Goal: Task Accomplishment & Management: Use online tool/utility

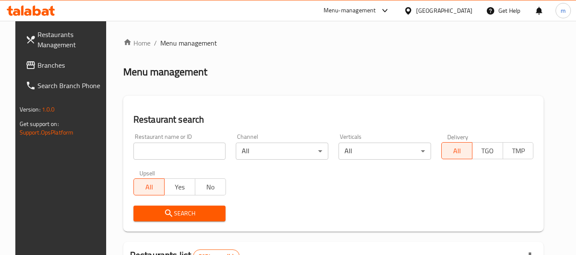
click at [50, 36] on span "Restaurants Management" at bounding box center [71, 39] width 67 height 20
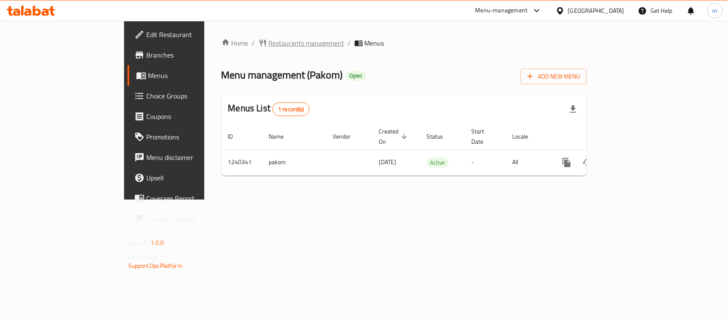
click at [269, 40] on span "Restaurants management" at bounding box center [307, 43] width 76 height 10
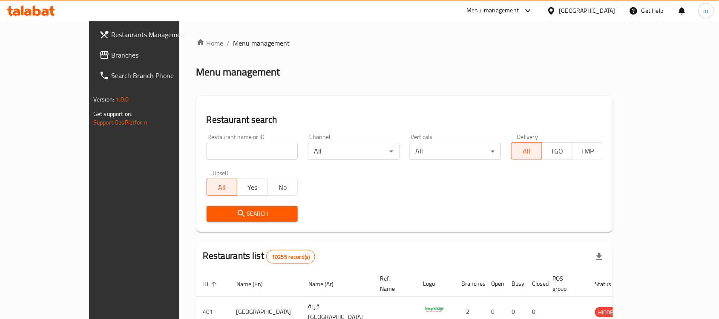
click at [207, 149] on input "search" at bounding box center [253, 151] width 92 height 17
paste input "680210"
type input "680210"
click button "Search" at bounding box center [253, 214] width 92 height 16
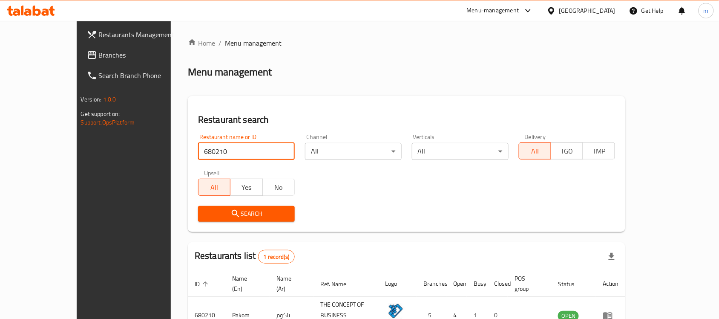
click at [611, 11] on div "Oman" at bounding box center [588, 10] width 56 height 9
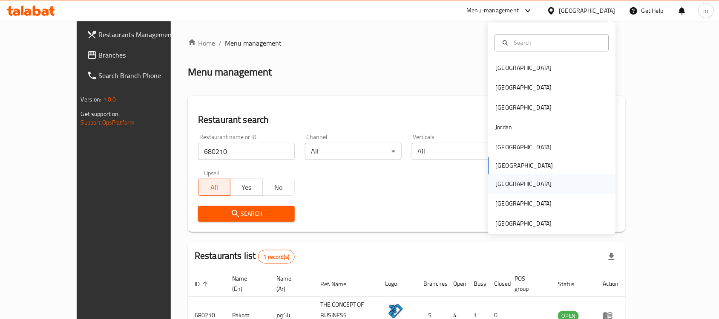
click at [504, 186] on div "Qatar" at bounding box center [524, 184] width 70 height 20
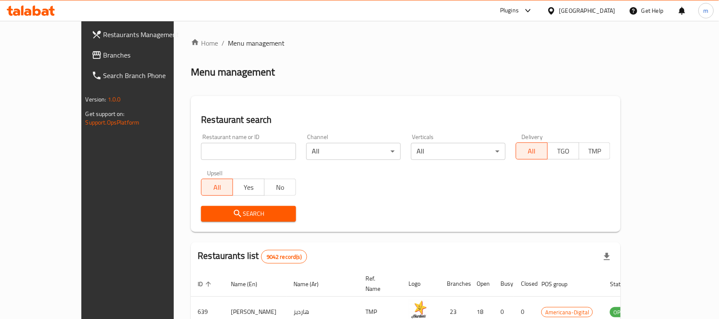
click at [104, 58] on span "Branches" at bounding box center [149, 55] width 91 height 10
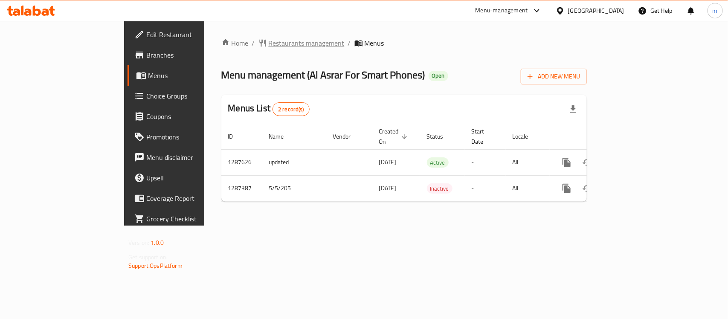
click at [269, 43] on span "Restaurants management" at bounding box center [307, 43] width 76 height 10
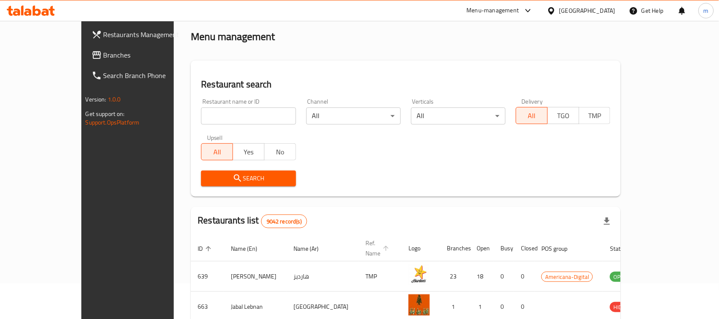
scroll to position [53, 0]
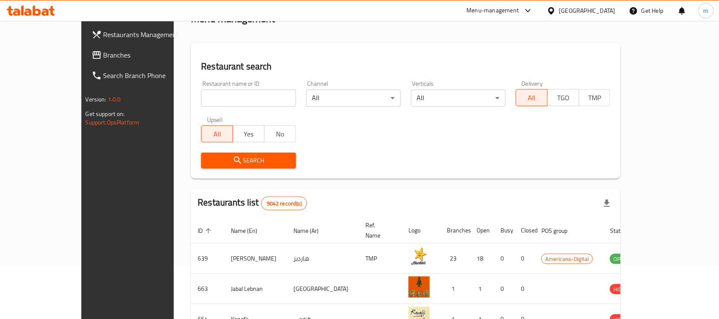
click at [251, 104] on input "search" at bounding box center [248, 98] width 95 height 17
paste input "696648"
type input "696648"
click button "Search" at bounding box center [248, 161] width 95 height 16
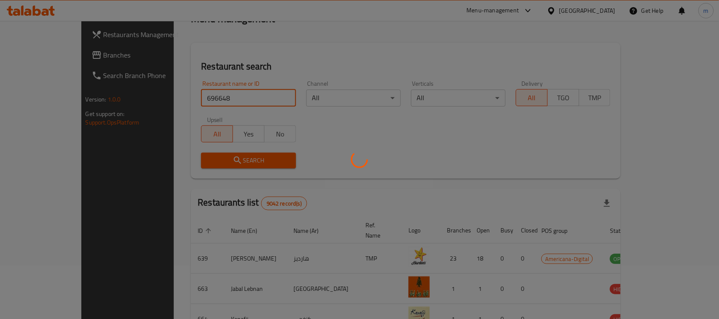
scroll to position [45, 0]
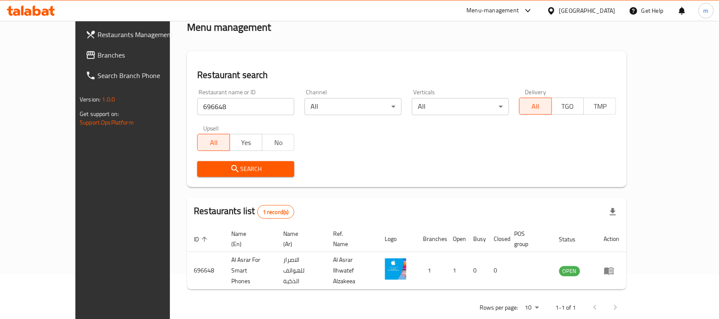
click at [606, 13] on div "Qatar" at bounding box center [588, 10] width 56 height 9
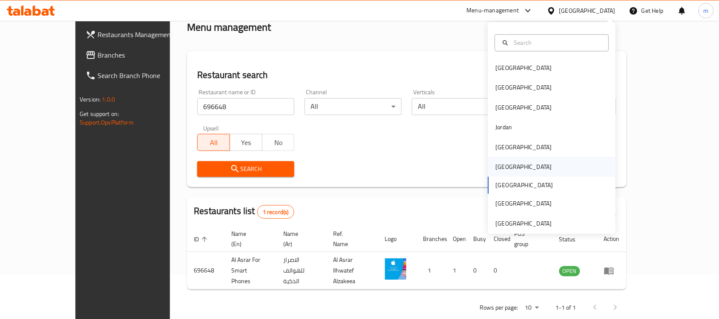
click at [506, 161] on div "Oman" at bounding box center [524, 167] width 70 height 20
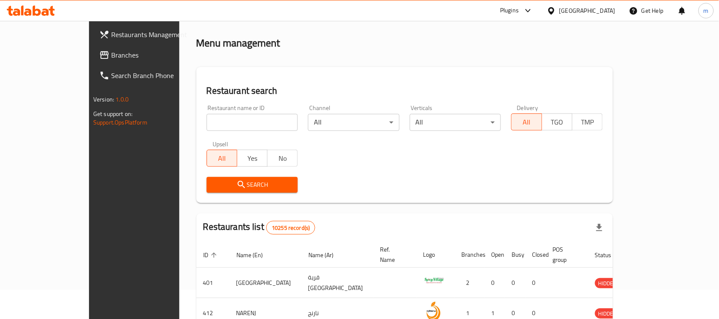
scroll to position [45, 0]
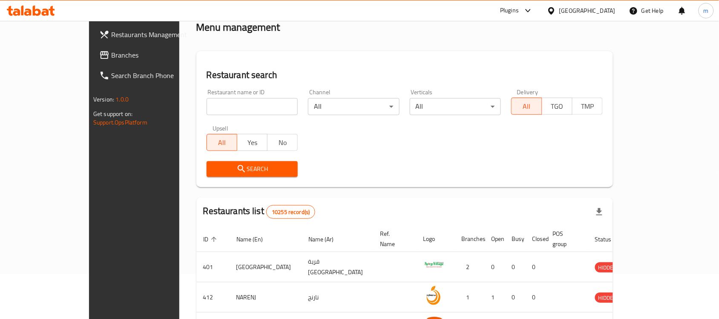
click at [111, 58] on span "Branches" at bounding box center [156, 55] width 91 height 10
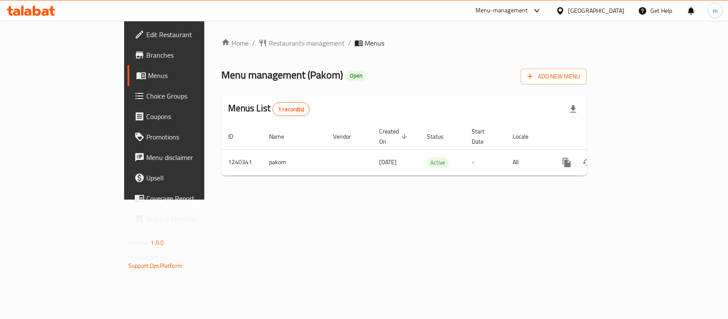
click at [227, 49] on div "Home / Restaurants management / Menus Menu management ( Pakom ) Open Add New Me…" at bounding box center [403, 110] width 365 height 144
click at [269, 47] on span "Restaurants management" at bounding box center [307, 43] width 76 height 10
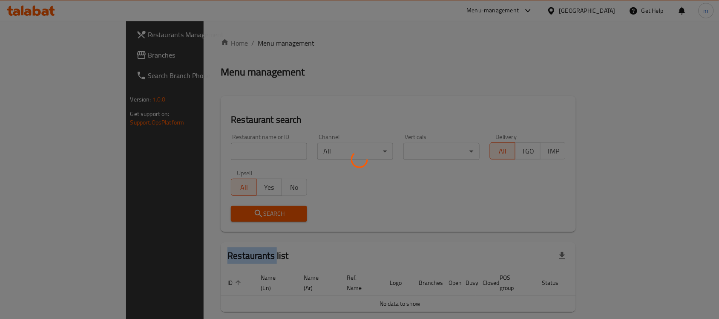
click at [228, 47] on div at bounding box center [359, 159] width 719 height 319
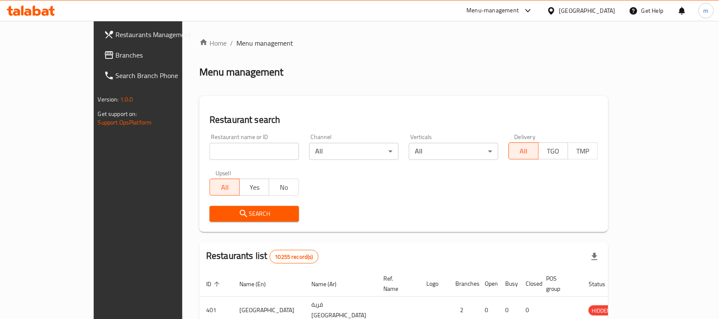
click at [215, 146] on div at bounding box center [359, 159] width 719 height 319
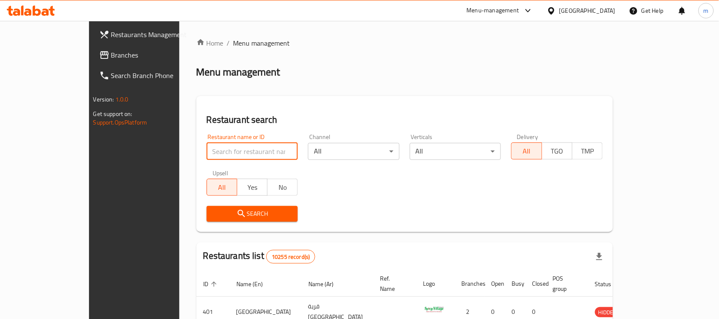
click at [212, 156] on input "search" at bounding box center [253, 151] width 92 height 17
paste input "680210"
type input "680210"
click button "Search" at bounding box center [253, 214] width 92 height 16
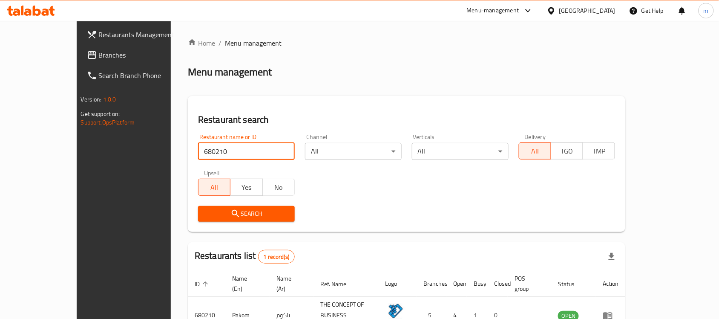
click at [603, 6] on div "Oman" at bounding box center [588, 10] width 56 height 9
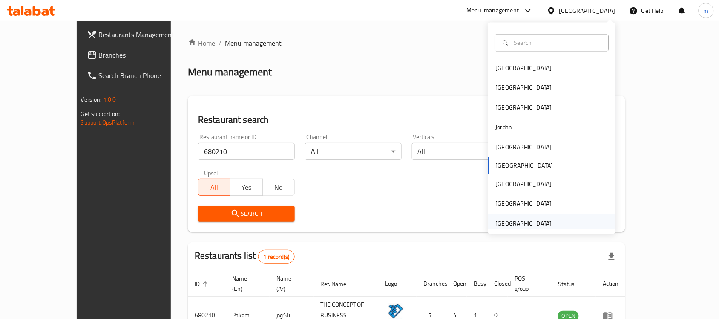
click at [530, 222] on div "[GEOGRAPHIC_DATA]" at bounding box center [524, 223] width 56 height 9
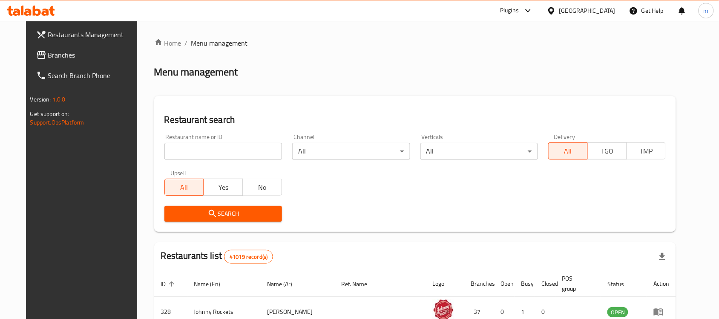
drag, startPoint x: 59, startPoint y: 55, endPoint x: 3, endPoint y: 64, distance: 57.0
click at [59, 55] on span "Branches" at bounding box center [93, 55] width 91 height 10
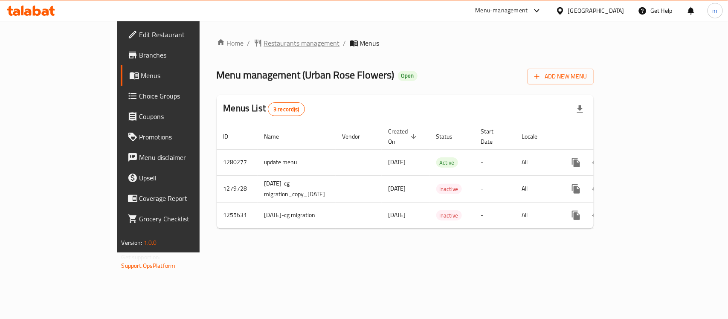
click at [264, 41] on span "Restaurants management" at bounding box center [302, 43] width 76 height 10
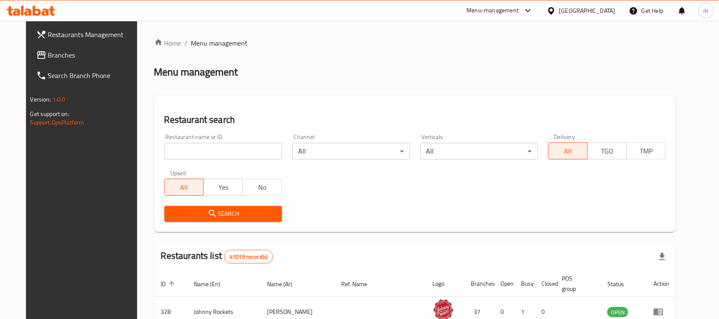
click at [219, 146] on input "search" at bounding box center [224, 151] width 118 height 17
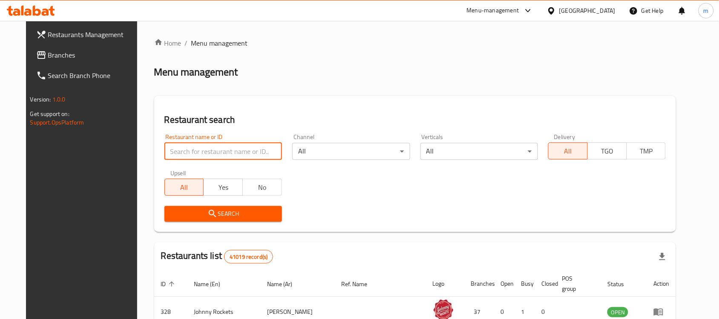
paste input "635742"
type input "635742"
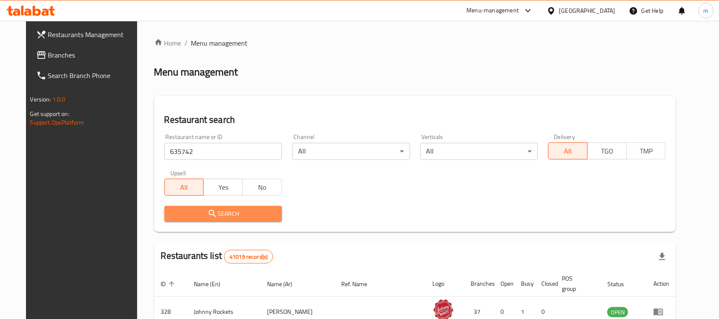
click at [214, 208] on span "Search" at bounding box center [223, 213] width 104 height 11
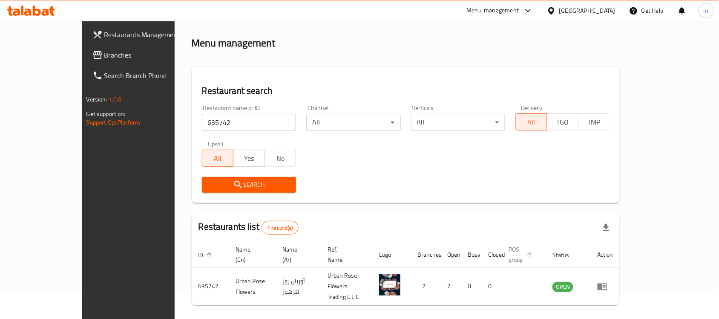
scroll to position [45, 0]
